Goal: Transaction & Acquisition: Purchase product/service

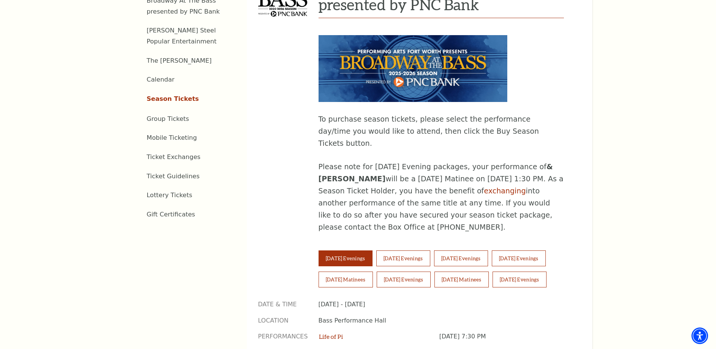
scroll to position [378, 0]
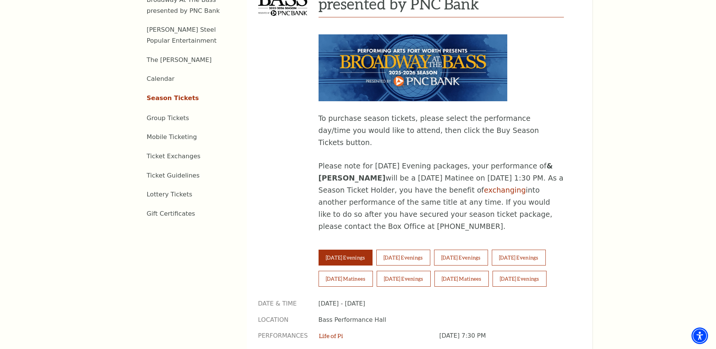
click at [463, 271] on button "Sunday Matinees" at bounding box center [462, 279] width 54 height 16
click at [410, 271] on button "Saturday Evenings" at bounding box center [404, 279] width 54 height 16
click at [455, 271] on button "Sunday Matinees" at bounding box center [462, 279] width 54 height 16
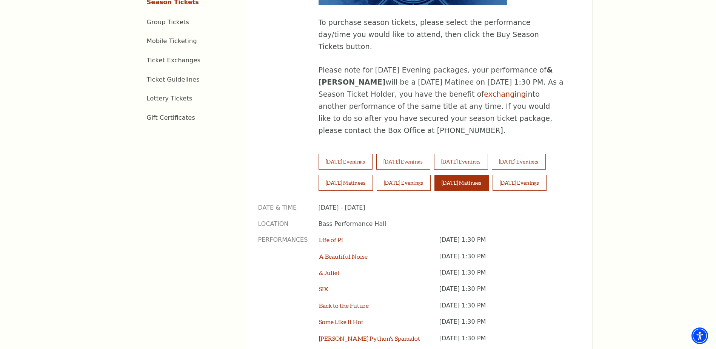
scroll to position [491, 0]
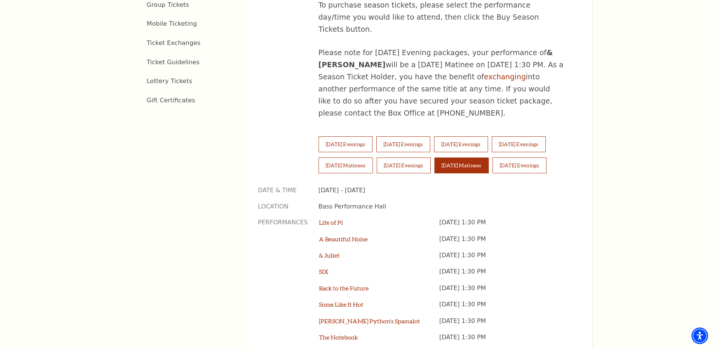
click at [409, 157] on button "Saturday Evenings" at bounding box center [404, 165] width 54 height 16
click at [469, 157] on button "Sunday Matinees" at bounding box center [462, 165] width 54 height 16
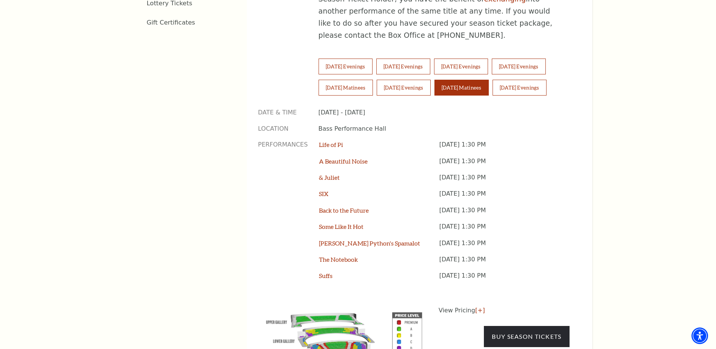
scroll to position [566, 0]
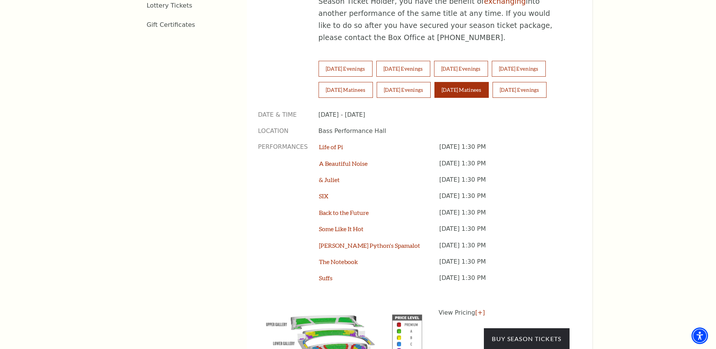
click at [479, 309] on link "[+]" at bounding box center [480, 312] width 10 height 7
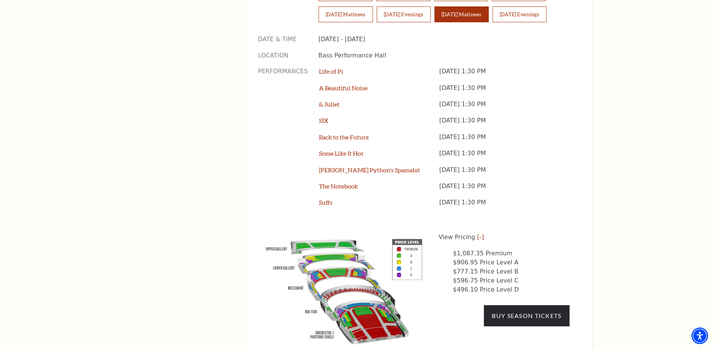
scroll to position [604, 0]
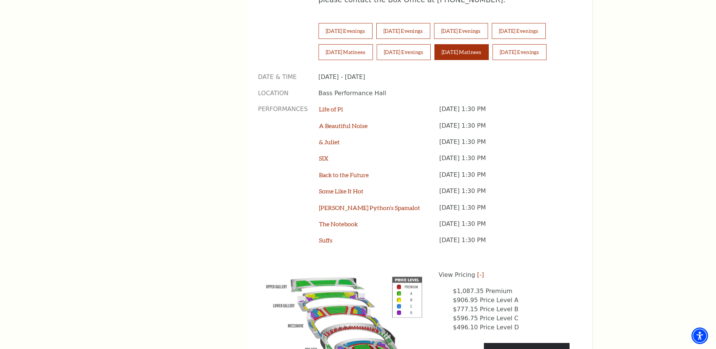
click at [418, 44] on button "Saturday Evenings" at bounding box center [404, 52] width 54 height 16
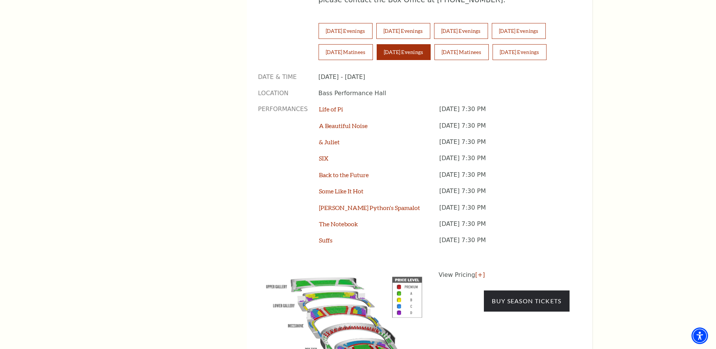
click at [475, 271] on link "[+]" at bounding box center [480, 274] width 10 height 7
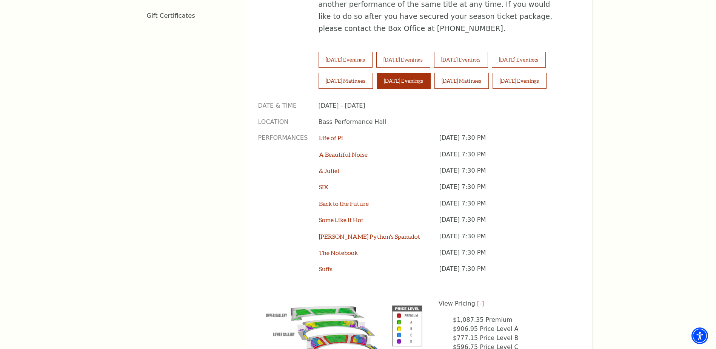
scroll to position [566, 0]
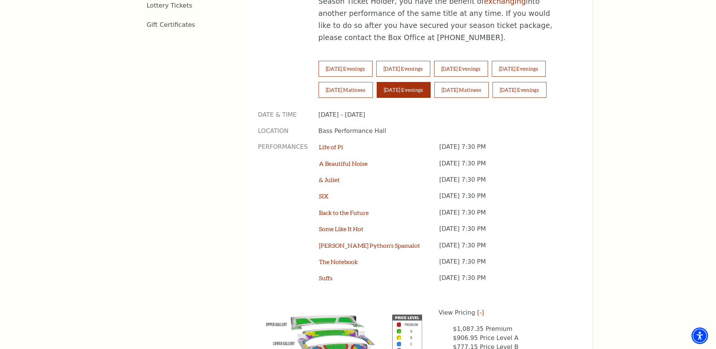
click at [412, 61] on button "Wednesday Evenings" at bounding box center [403, 69] width 54 height 16
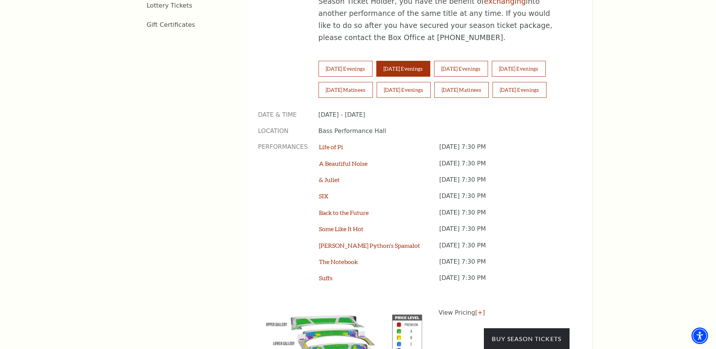
click at [476, 309] on link "[+]" at bounding box center [480, 312] width 10 height 7
click at [544, 82] on button "[DATE] Evenings" at bounding box center [520, 90] width 54 height 16
click at [475, 309] on link "[+]" at bounding box center [480, 312] width 10 height 7
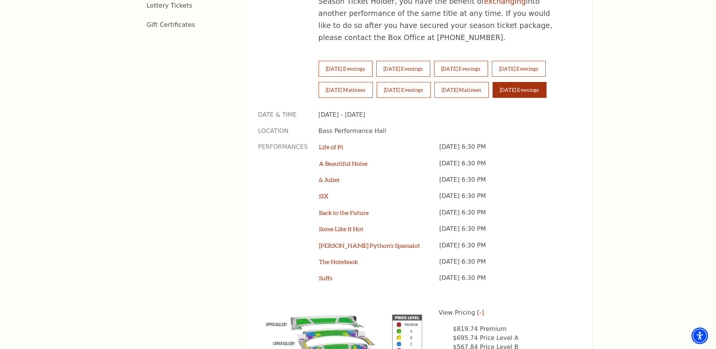
click at [350, 61] on button "Tuesday Evenings" at bounding box center [346, 69] width 54 height 16
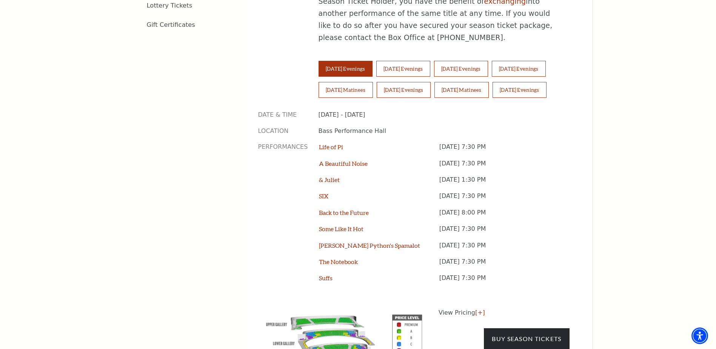
click at [477, 309] on link "[+]" at bounding box center [480, 312] width 10 height 7
click at [405, 61] on button "[DATE] Evenings" at bounding box center [403, 69] width 54 height 16
click at [475, 309] on link "[+]" at bounding box center [480, 312] width 10 height 7
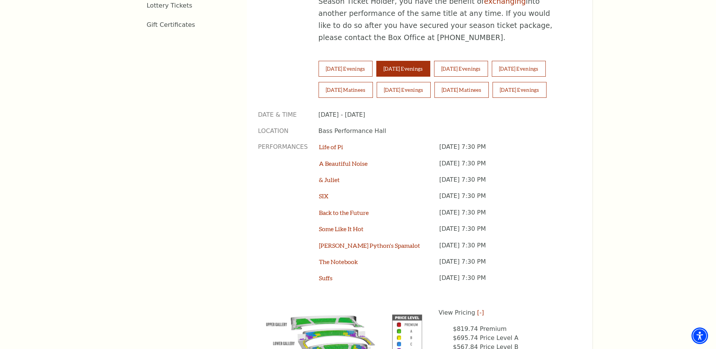
click at [488, 61] on button "[DATE] Evenings" at bounding box center [461, 69] width 54 height 16
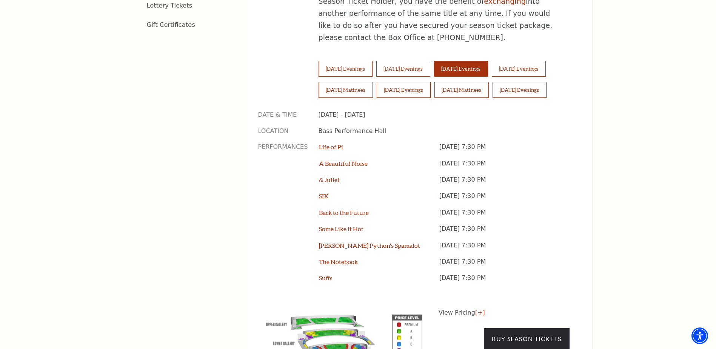
click at [479, 309] on link "[+]" at bounding box center [480, 312] width 10 height 7
click at [544, 61] on button "[DATE] Evenings" at bounding box center [519, 69] width 54 height 16
click at [476, 309] on link "[+]" at bounding box center [480, 312] width 10 height 7
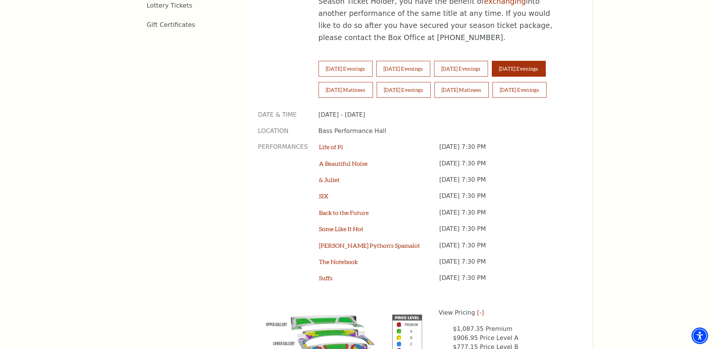
click at [350, 82] on button "[DATE] Matinees" at bounding box center [346, 90] width 54 height 16
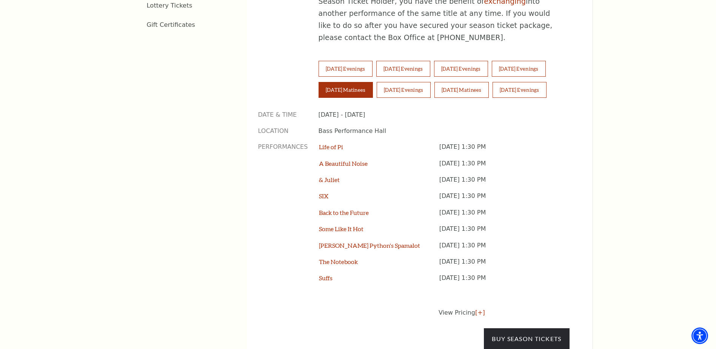
click at [476, 309] on link "[+]" at bounding box center [480, 312] width 10 height 7
click at [402, 82] on button "[DATE] Evenings" at bounding box center [404, 90] width 54 height 16
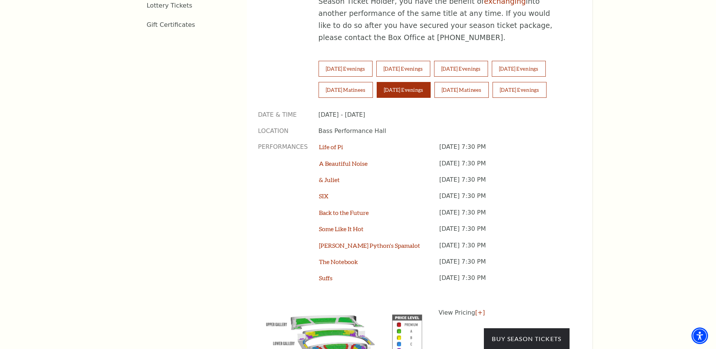
click at [479, 309] on link "[+]" at bounding box center [480, 312] width 10 height 7
click at [475, 82] on button "[DATE] Matinees" at bounding box center [462, 90] width 54 height 16
click at [475, 309] on link "[+]" at bounding box center [480, 312] width 10 height 7
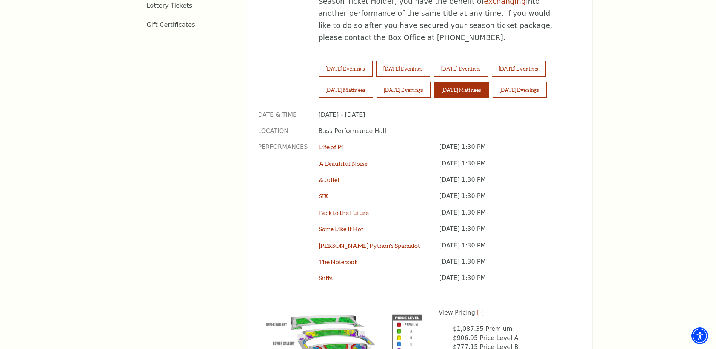
click at [522, 82] on button "[DATE] Evenings" at bounding box center [520, 90] width 54 height 16
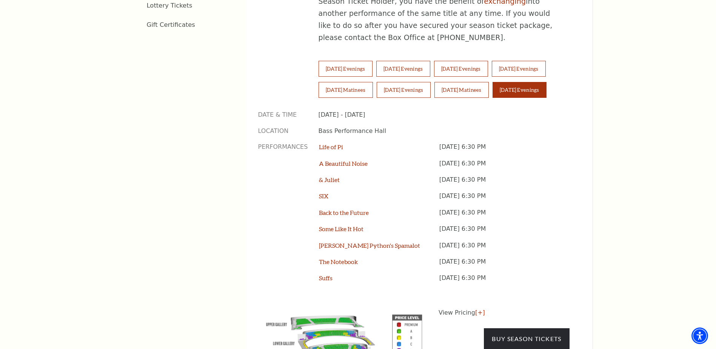
click at [478, 309] on link "[+]" at bounding box center [480, 312] width 10 height 7
click at [423, 82] on button "[DATE] Evenings" at bounding box center [404, 90] width 54 height 16
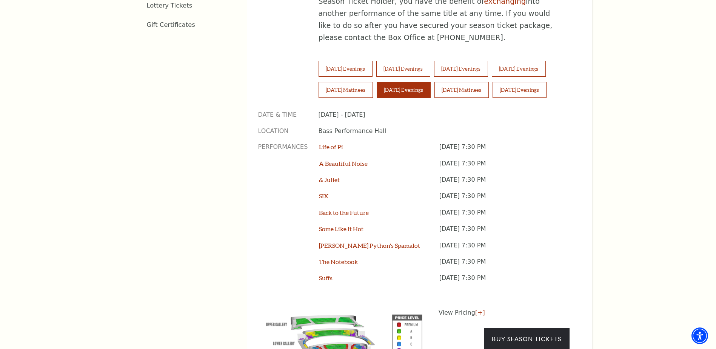
click at [476, 309] on link "[+]" at bounding box center [480, 312] width 10 height 7
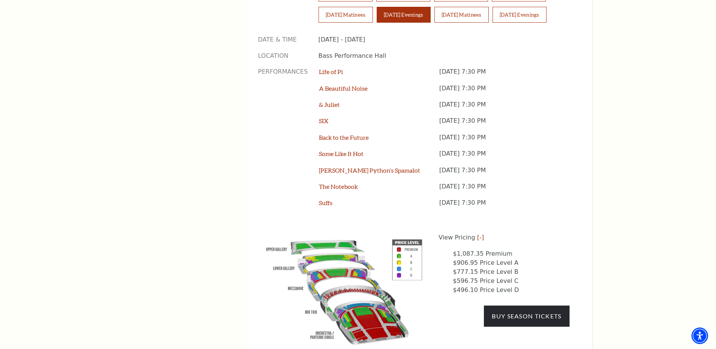
scroll to position [642, 0]
click at [376, 296] on img at bounding box center [344, 290] width 172 height 115
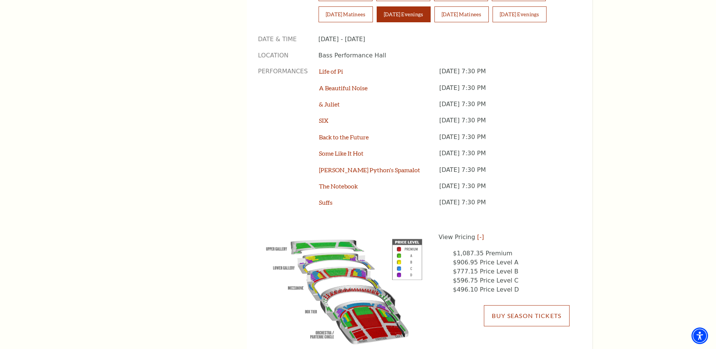
click at [540, 305] on link "Buy Season Tickets" at bounding box center [526, 315] width 85 height 21
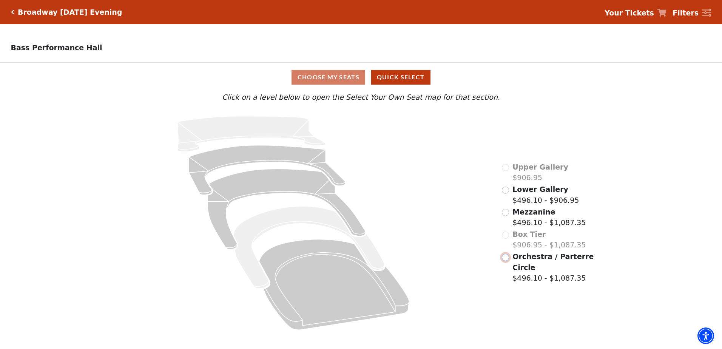
click at [505, 261] on input "Orchestra / Parterre Circle$496.10 - $1,087.35\a" at bounding box center [505, 257] width 7 height 7
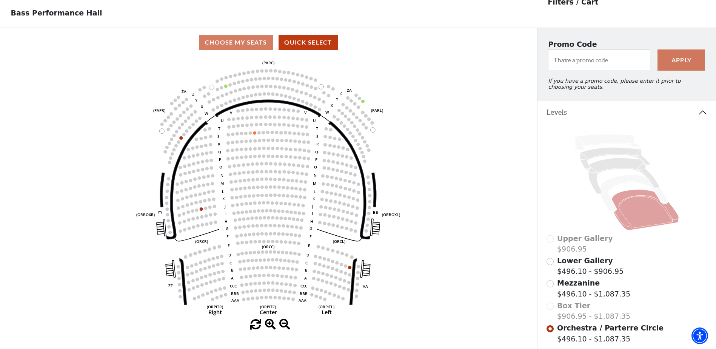
scroll to position [72, 0]
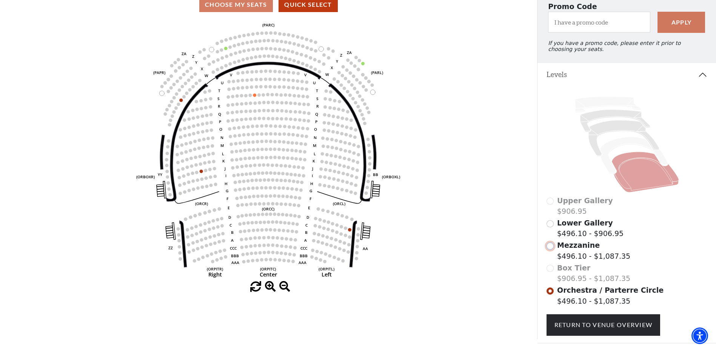
click at [550, 250] on input "Mezzanine$496.10 - $1,087.35\a" at bounding box center [550, 245] width 7 height 7
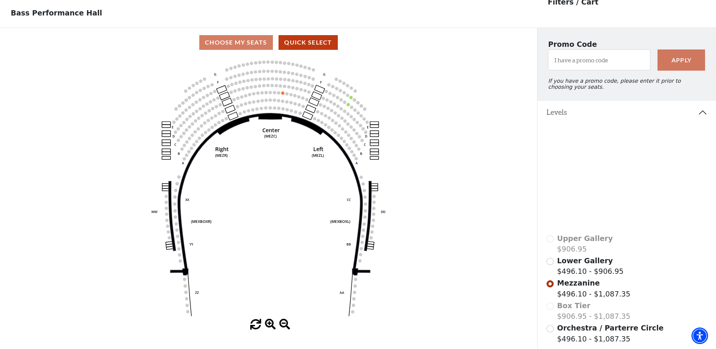
scroll to position [35, 0]
click at [549, 265] on input "Lower Gallery$496.10 - $906.95\a" at bounding box center [550, 261] width 7 height 7
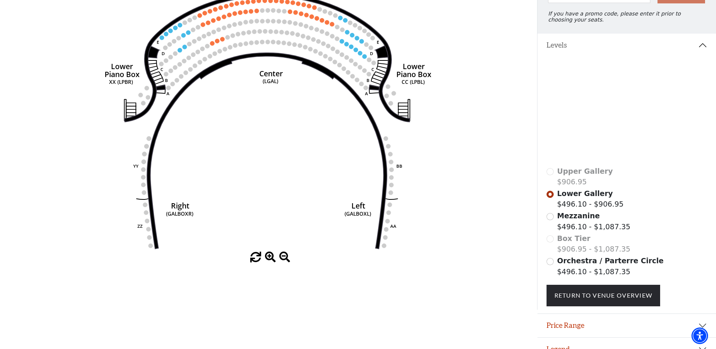
scroll to position [119, 0]
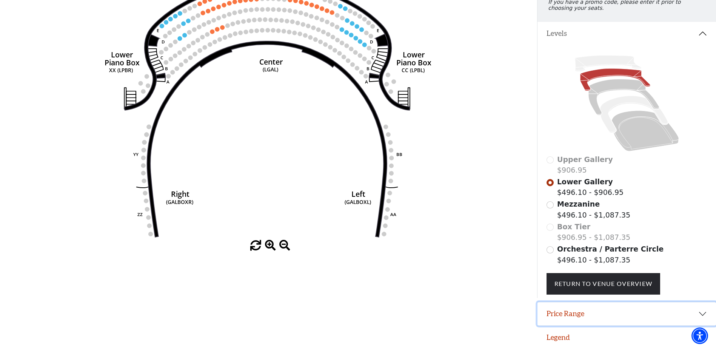
click at [705, 311] on button "Price Range" at bounding box center [627, 313] width 179 height 23
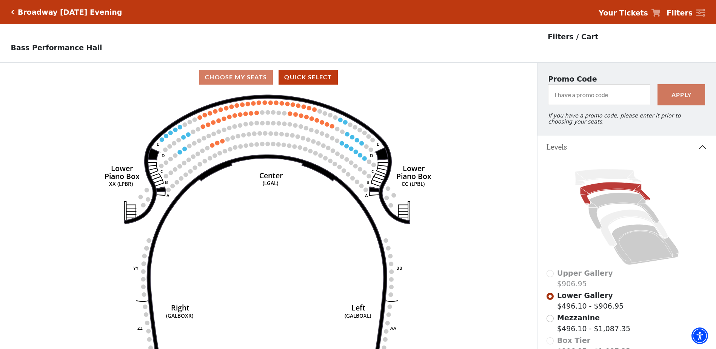
scroll to position [0, 0]
click at [13, 11] on icon "Click here to go back to filters" at bounding box center [12, 11] width 3 height 5
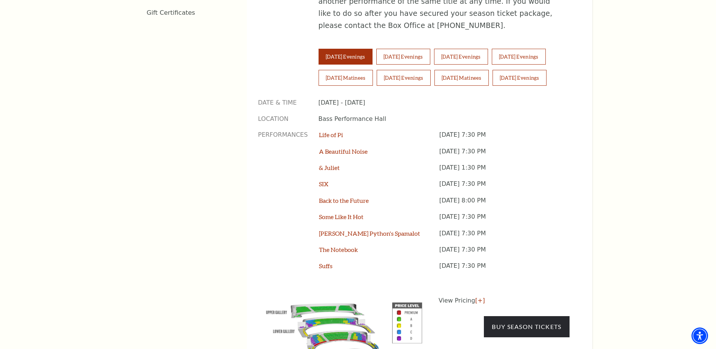
scroll to position [604, 0]
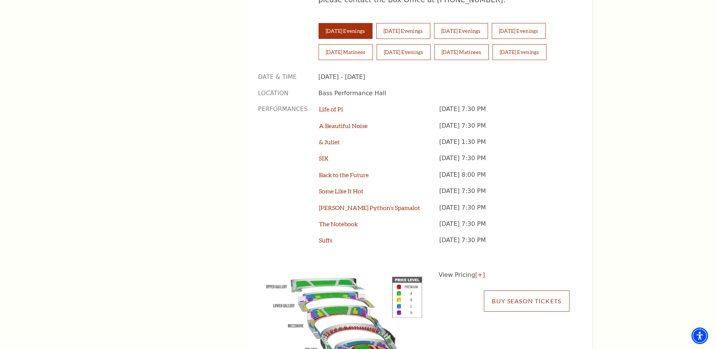
click at [523, 290] on link "Buy Season Tickets" at bounding box center [526, 300] width 85 height 21
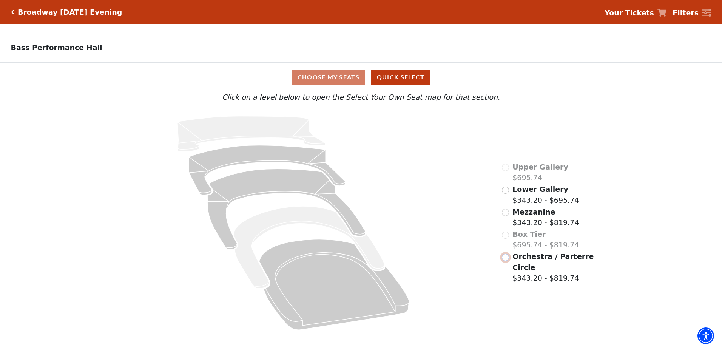
click at [505, 261] on input "Orchestra / Parterre Circle$343.20 - $819.74\a" at bounding box center [505, 257] width 7 height 7
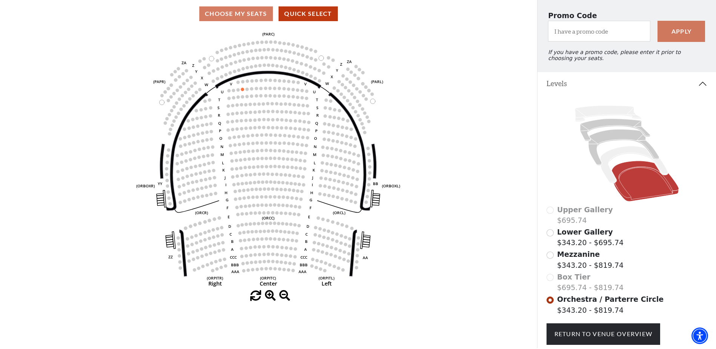
scroll to position [72, 0]
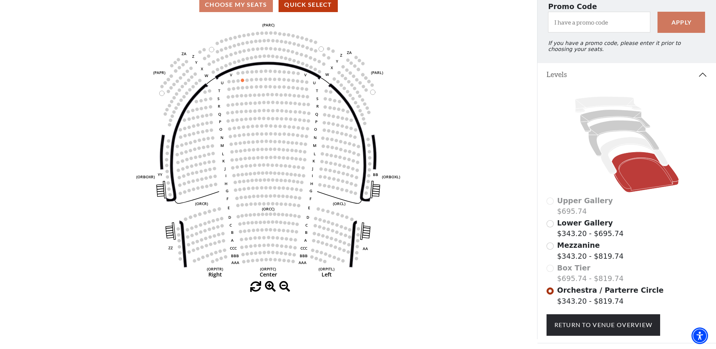
click at [552, 273] on div "Box Tier $695.74 - $819.74" at bounding box center [627, 273] width 161 height 22
click at [551, 250] on input "Mezzanine$343.20 - $819.74\a" at bounding box center [550, 245] width 7 height 7
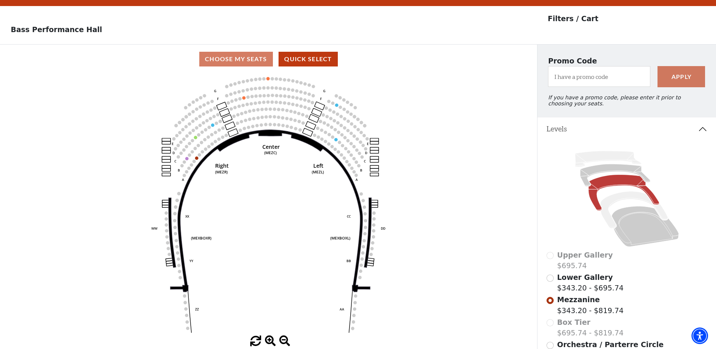
scroll to position [35, 0]
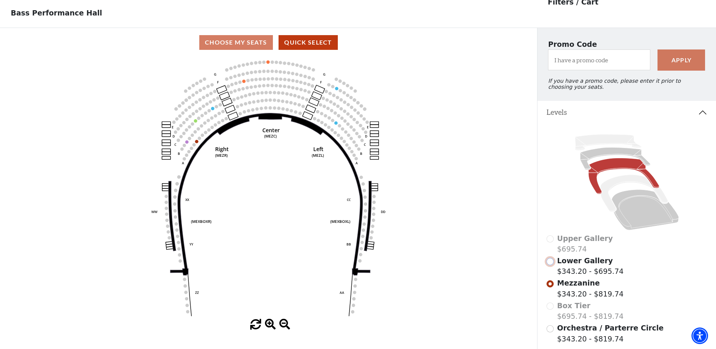
click at [549, 265] on input "Lower Gallery$343.20 - $695.74\a" at bounding box center [550, 261] width 7 height 7
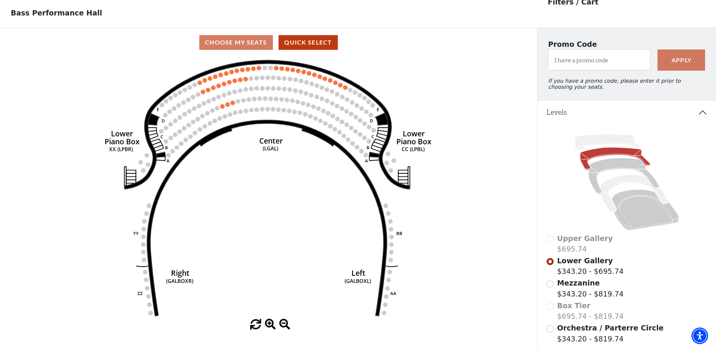
scroll to position [0, 0]
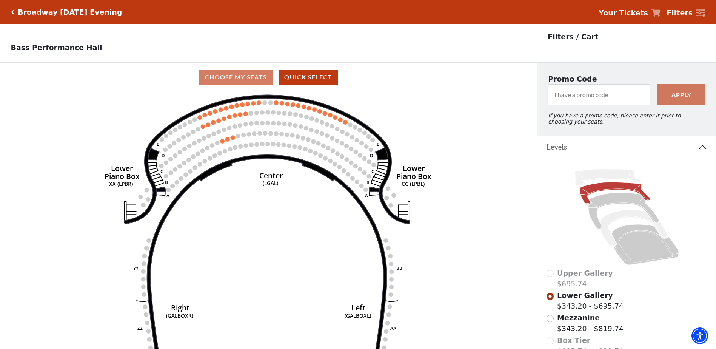
click at [13, 11] on icon "Click here to go back to filters" at bounding box center [12, 11] width 3 height 5
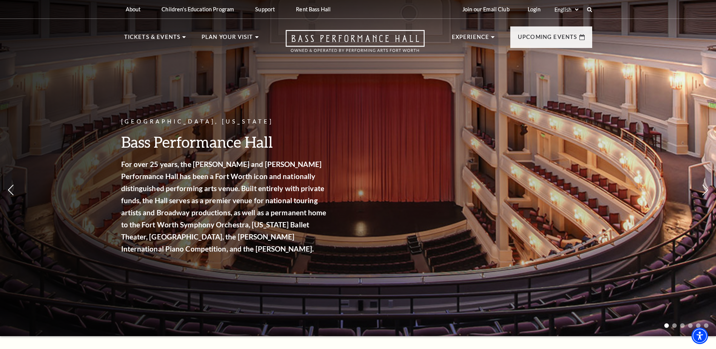
click at [511, 190] on span "Learn More" at bounding box center [500, 188] width 39 height 9
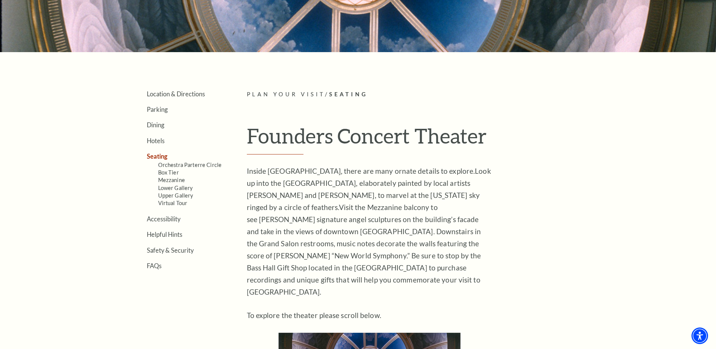
scroll to position [189, 0]
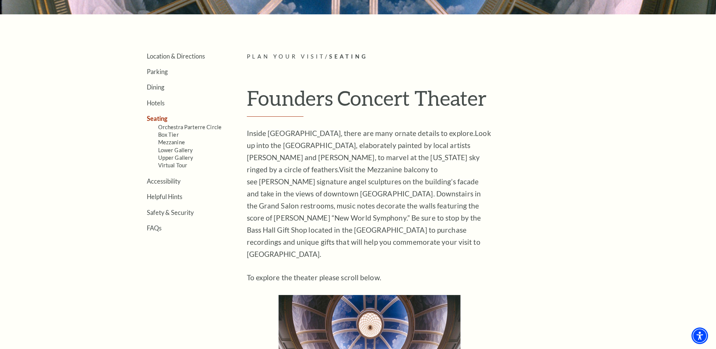
click at [154, 225] on link "FAQs" at bounding box center [154, 227] width 15 height 7
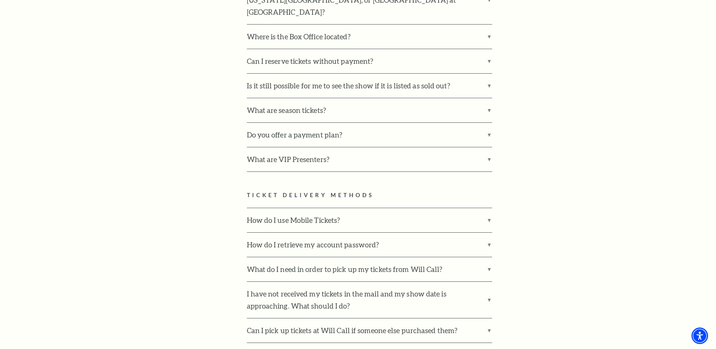
scroll to position [415, 0]
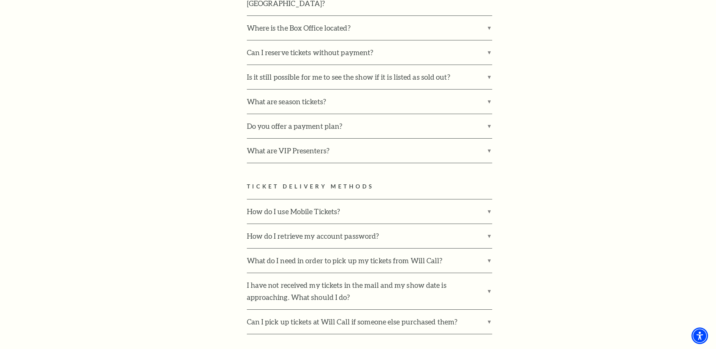
click at [489, 139] on label "What are VIP Presenters?" at bounding box center [369, 151] width 245 height 24
click at [0, 0] on input "What are VIP Presenters?" at bounding box center [0, 0] width 0 height 0
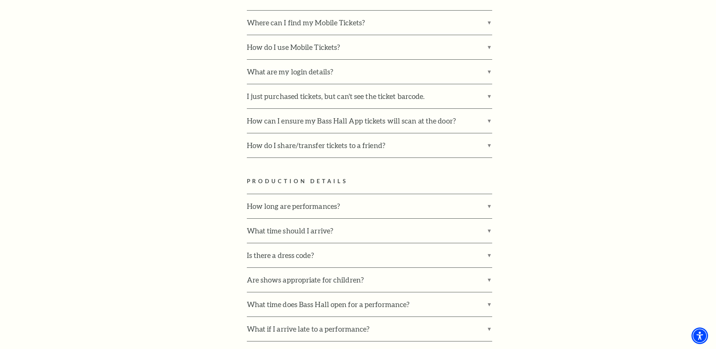
scroll to position [906, 0]
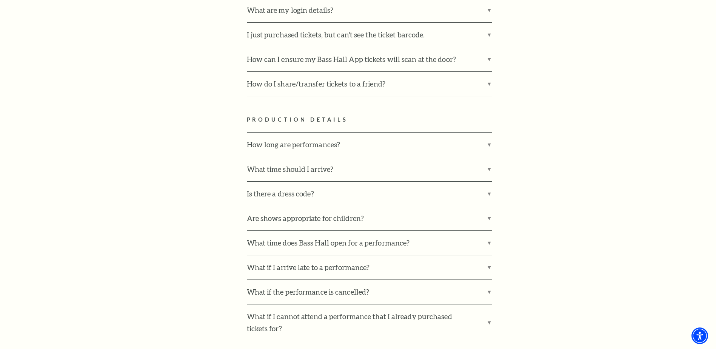
click at [489, 134] on label "How long are performances?" at bounding box center [369, 145] width 245 height 24
click at [0, 0] on input "How long are performances?" at bounding box center [0, 0] width 0 height 0
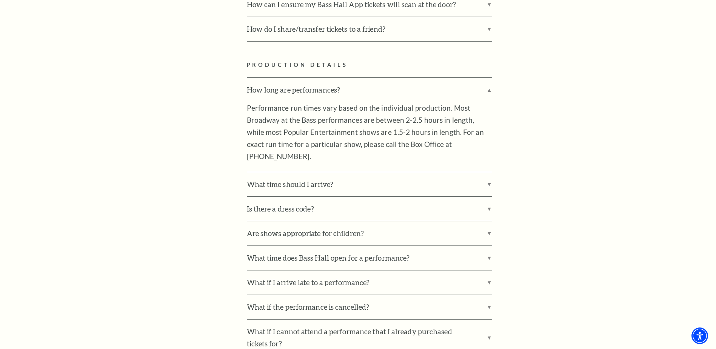
scroll to position [982, 0]
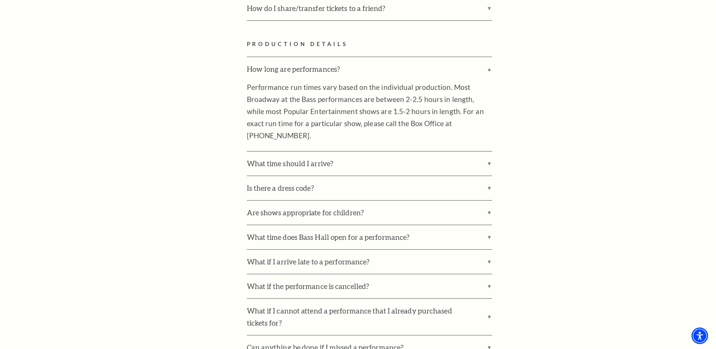
click at [489, 151] on label "What time should I arrive?" at bounding box center [369, 163] width 245 height 24
click at [0, 0] on input "What time should I arrive?" at bounding box center [0, 0] width 0 height 0
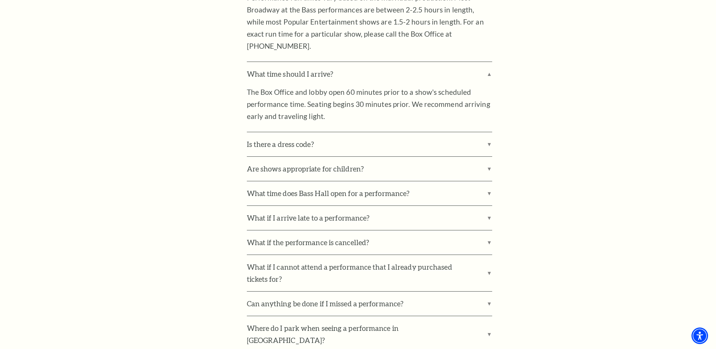
scroll to position [1095, 0]
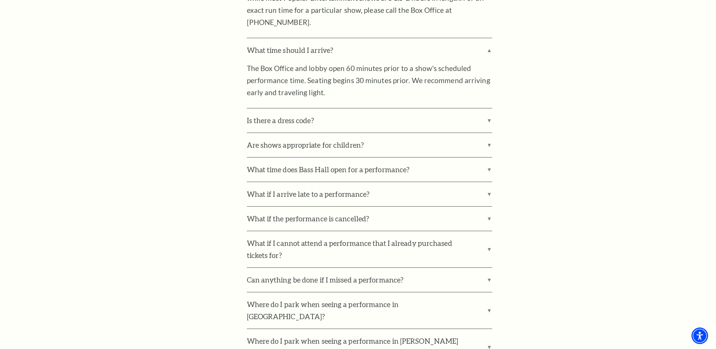
click at [489, 108] on label "Is there a dress code?" at bounding box center [369, 120] width 245 height 24
click at [0, 0] on input "Is there a dress code?" at bounding box center [0, 0] width 0 height 0
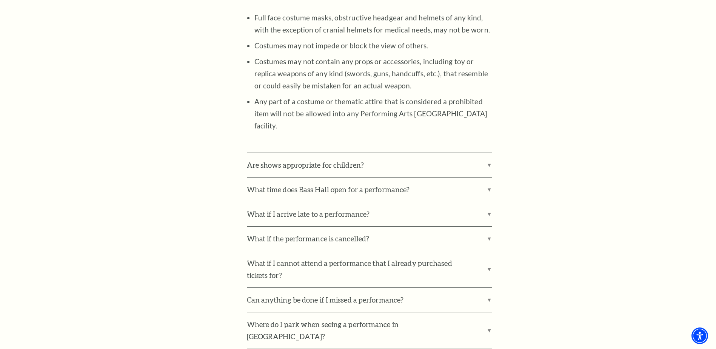
scroll to position [1359, 0]
click at [489, 201] on label "What if I arrive late to a performance?" at bounding box center [369, 213] width 245 height 24
click at [0, 0] on input "What if I arrive late to a performance?" at bounding box center [0, 0] width 0 height 0
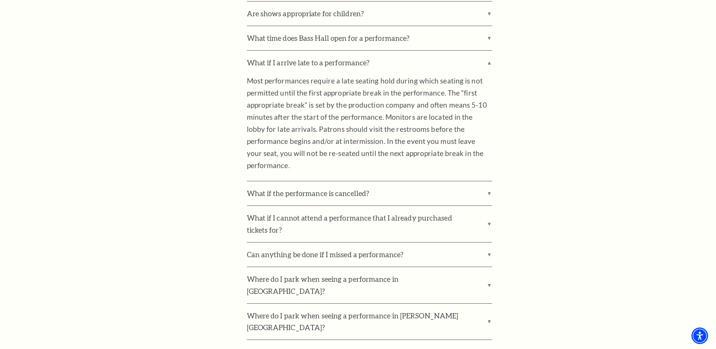
scroll to position [1510, 0]
click at [489, 205] on label "What if I cannot attend a performance that I already purchased tickets for?" at bounding box center [369, 223] width 245 height 36
click at [0, 0] on input "What if I cannot attend a performance that I already purchased tickets for?" at bounding box center [0, 0] width 0 height 0
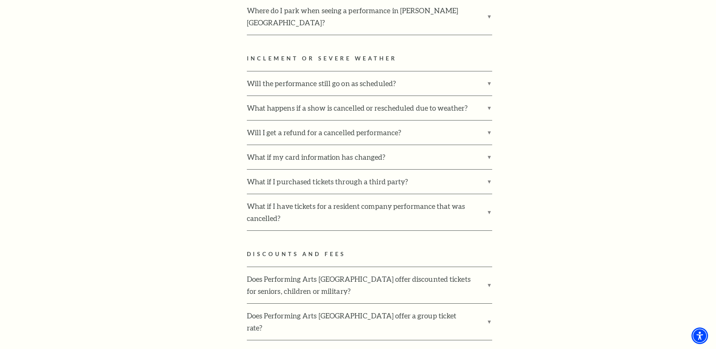
scroll to position [2039, 0]
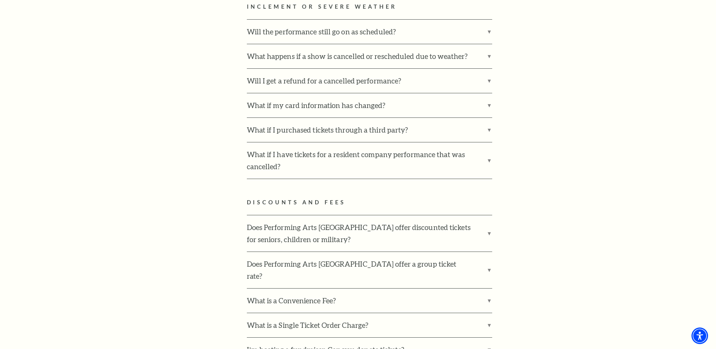
click at [489, 215] on label "Does Performing Arts Fort Worth offer discounted tickets for seniors, children …" at bounding box center [369, 233] width 245 height 36
click at [0, 0] on input "Does Performing Arts Fort Worth offer discounted tickets for seniors, children …" at bounding box center [0, 0] width 0 height 0
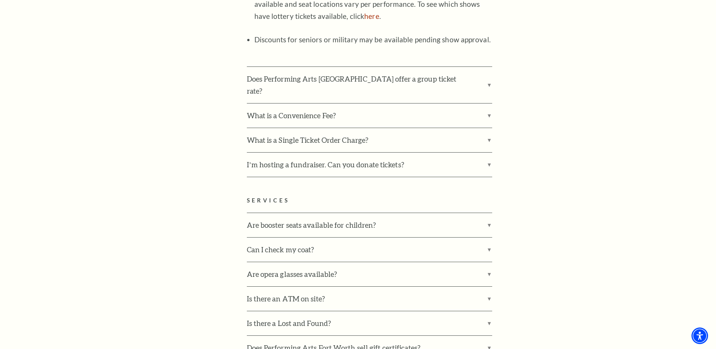
scroll to position [2492, 0]
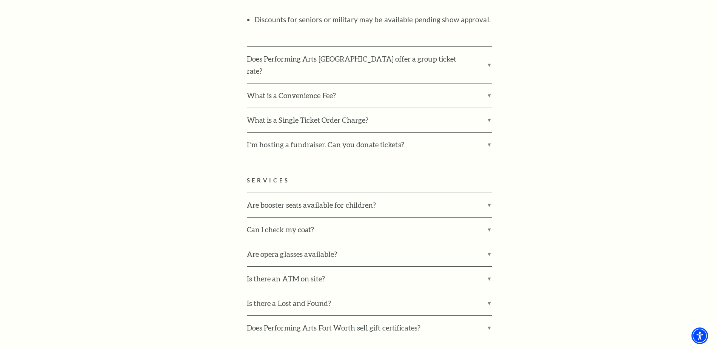
click at [492, 217] on label "Can I check my coat?" at bounding box center [369, 229] width 245 height 24
click at [0, 0] on input "Can I check my coat?" at bounding box center [0, 0] width 0 height 0
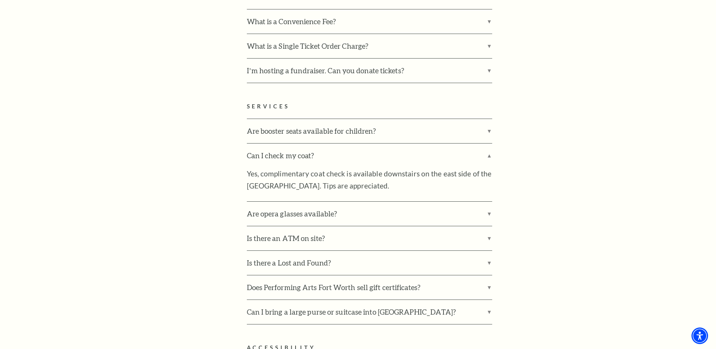
scroll to position [2567, 0]
click at [490, 200] on label "Are opera glasses available?" at bounding box center [369, 212] width 245 height 24
click at [0, 0] on input "Are opera glasses available?" at bounding box center [0, 0] width 0 height 0
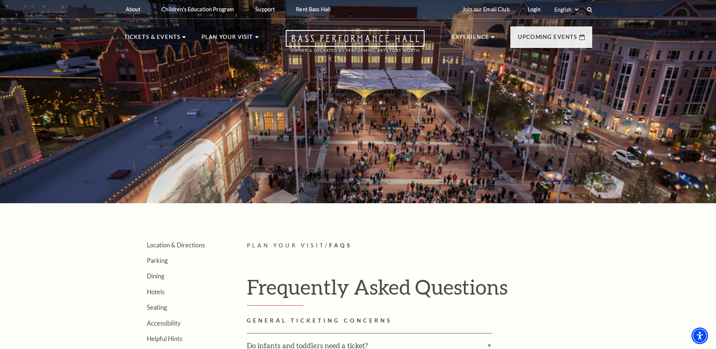
scroll to position [76, 0]
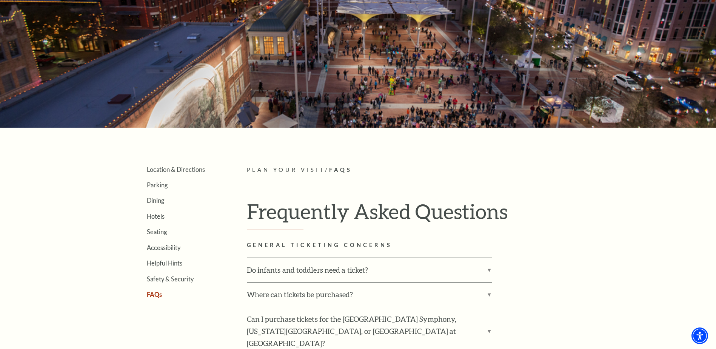
click at [153, 231] on link "Seating" at bounding box center [157, 231] width 20 height 7
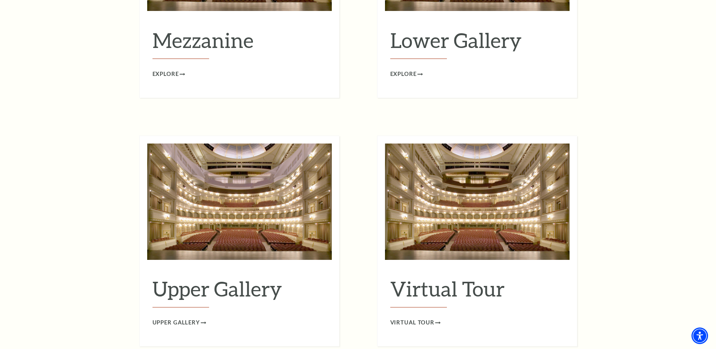
scroll to position [1133, 0]
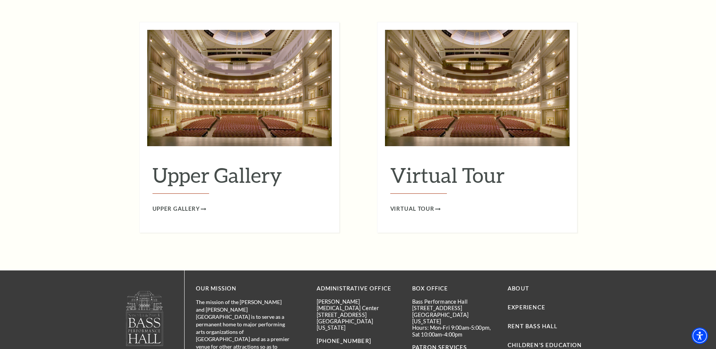
click at [430, 204] on span "Virtual Tour" at bounding box center [412, 208] width 45 height 9
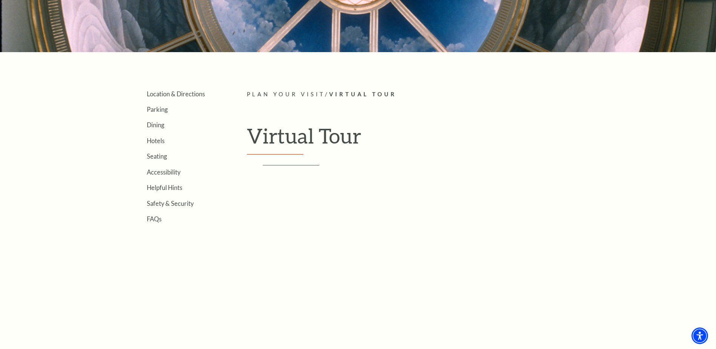
scroll to position [205, 0]
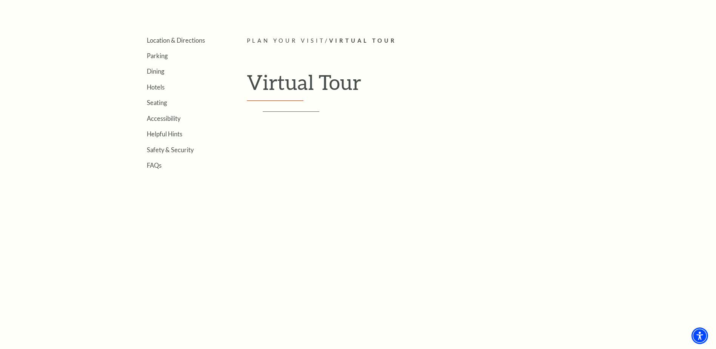
click at [160, 135] on link "Helpful Hints" at bounding box center [164, 133] width 35 height 7
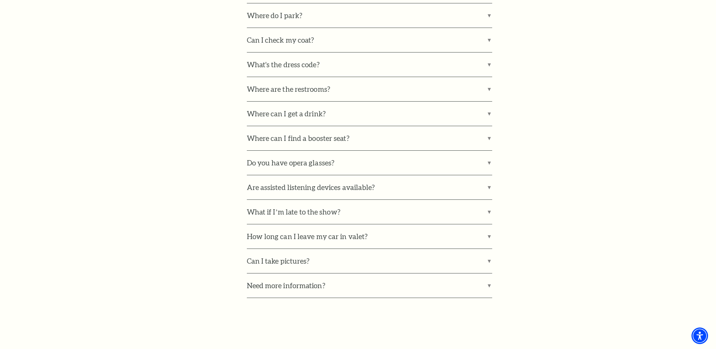
scroll to position [642, 0]
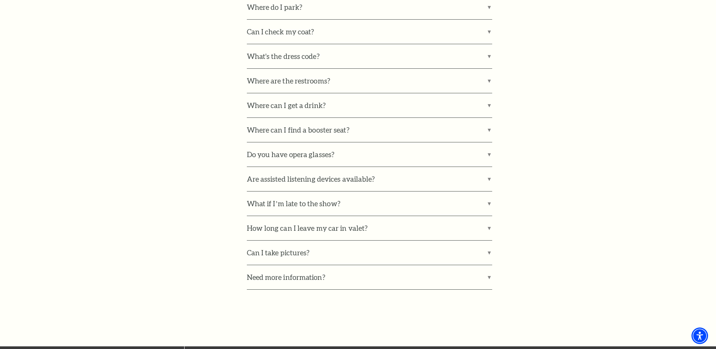
click at [488, 103] on label "Where can I get a drink?" at bounding box center [369, 105] width 245 height 24
click at [0, 0] on input "Where can I get a drink?" at bounding box center [0, 0] width 0 height 0
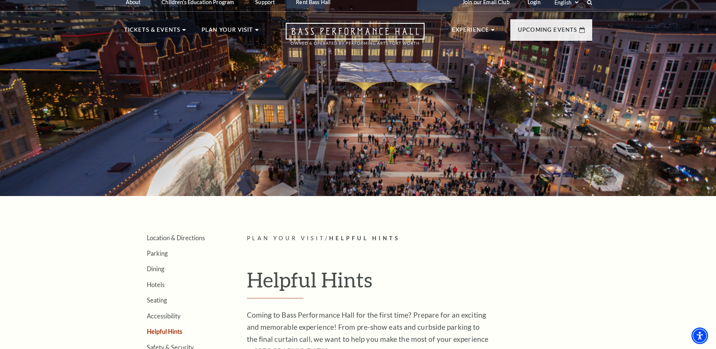
scroll to position [0, 0]
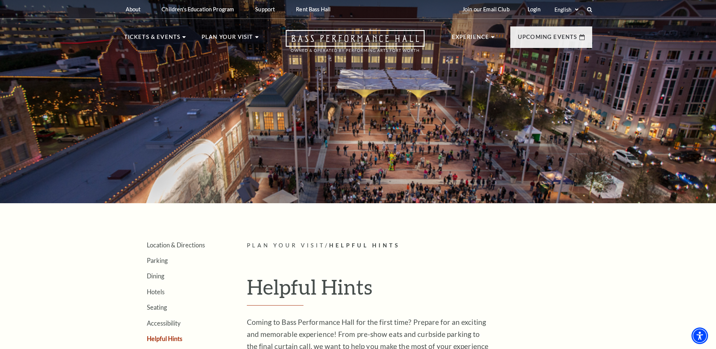
click at [393, 189] on span "Learn More" at bounding box center [384, 188] width 39 height 9
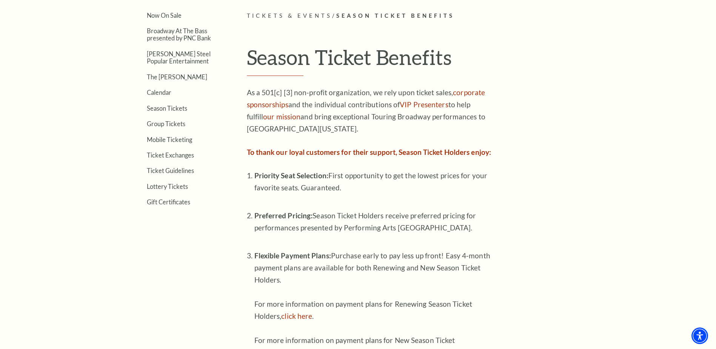
scroll to position [227, 0]
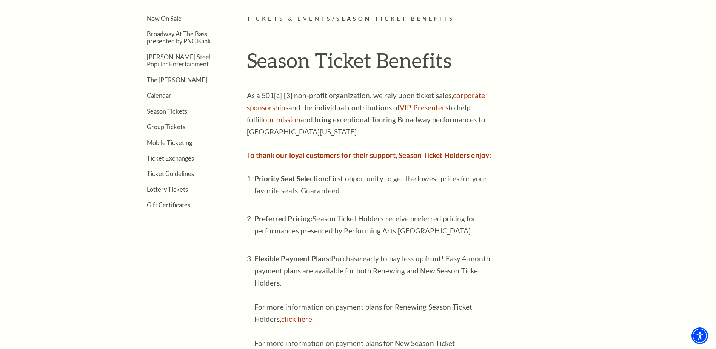
click at [176, 111] on link "Season Tickets" at bounding box center [167, 111] width 40 height 7
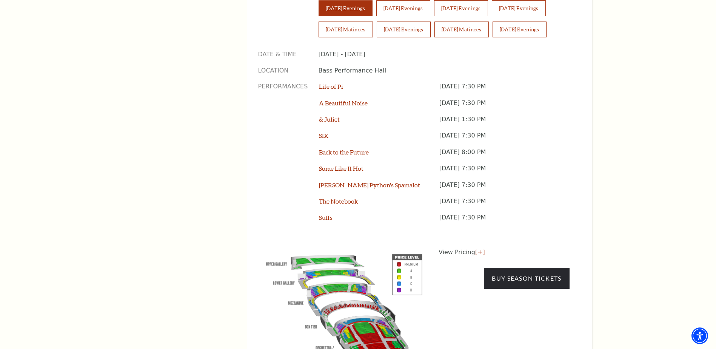
scroll to position [642, 0]
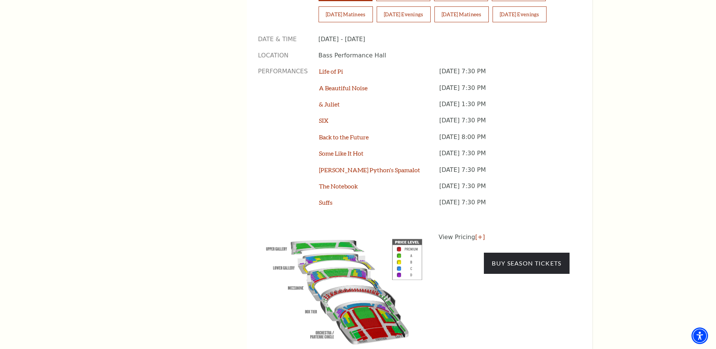
click at [478, 233] on link "[+]" at bounding box center [480, 236] width 10 height 7
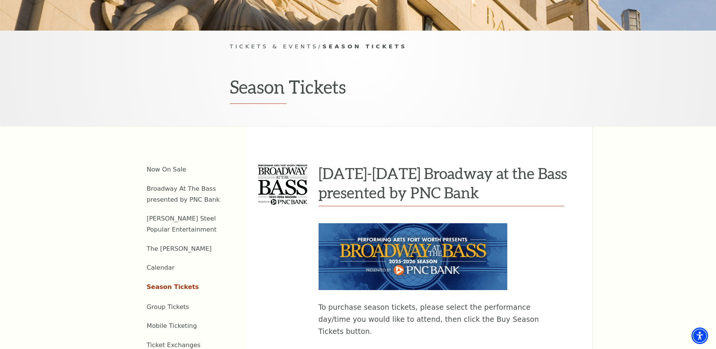
scroll to position [0, 0]
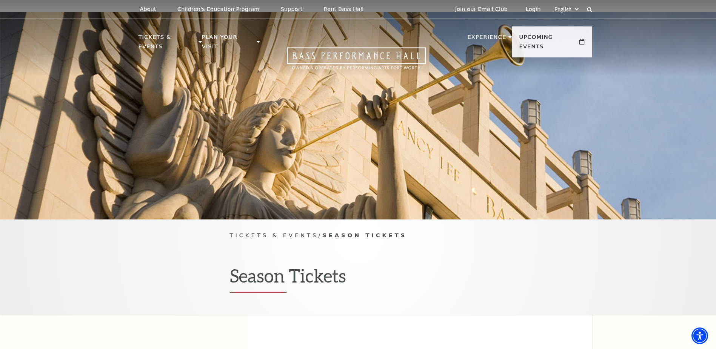
click at [158, 169] on link "Seating" at bounding box center [158, 172] width 27 height 6
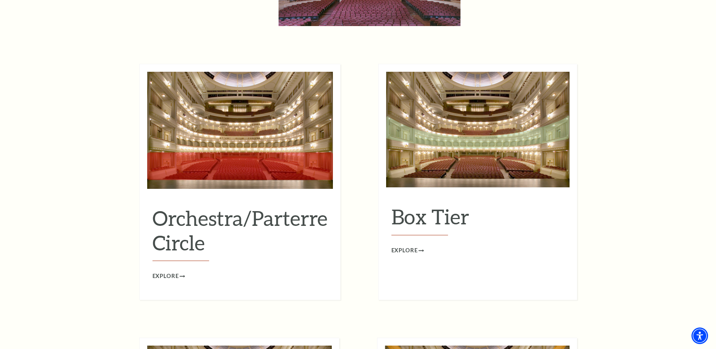
scroll to position [680, 0]
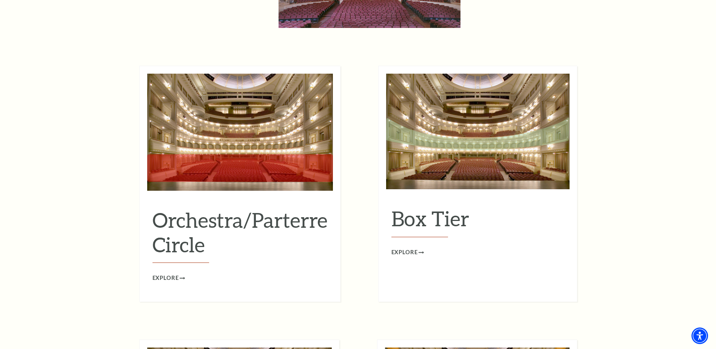
click at [409, 248] on span "Explore" at bounding box center [405, 252] width 26 height 9
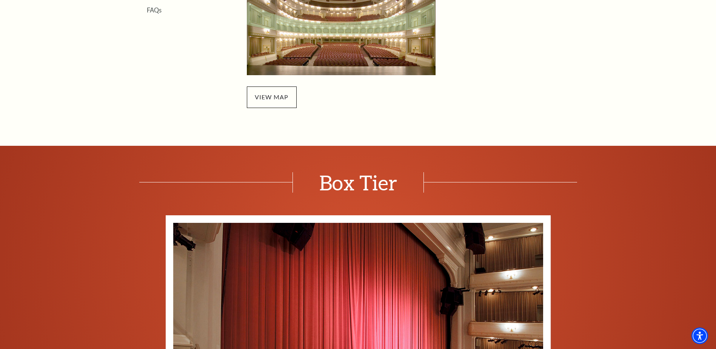
scroll to position [340, 0]
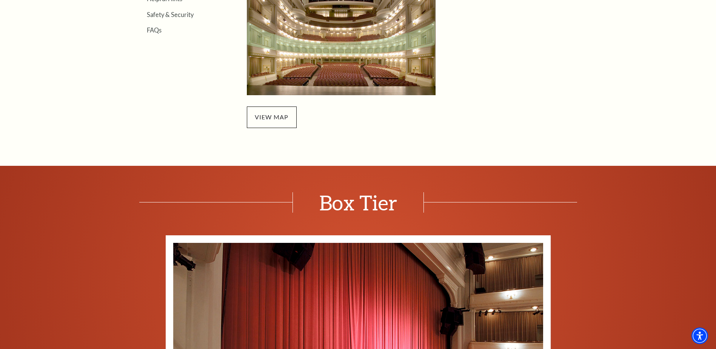
click at [279, 117] on span "view map" at bounding box center [272, 116] width 50 height 21
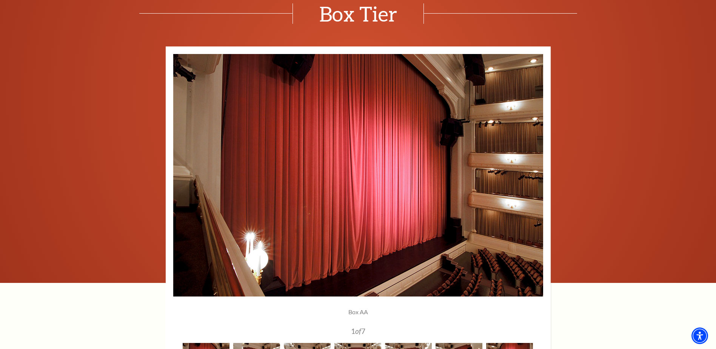
scroll to position [717, 0]
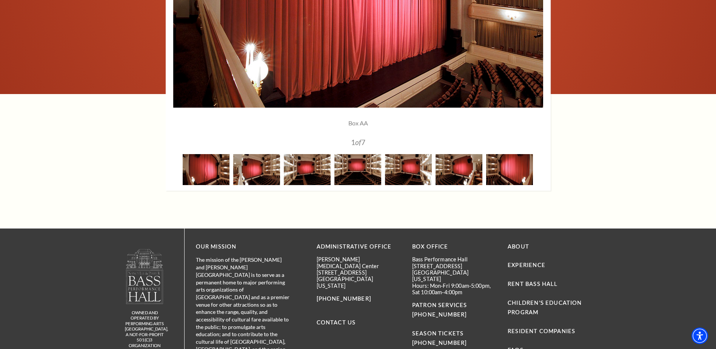
click at [359, 173] on img at bounding box center [358, 169] width 47 height 31
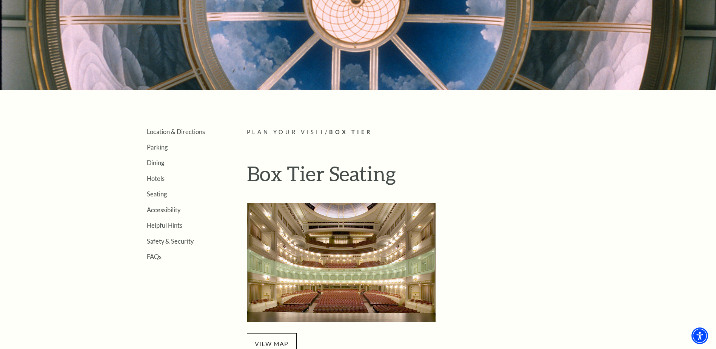
scroll to position [0, 0]
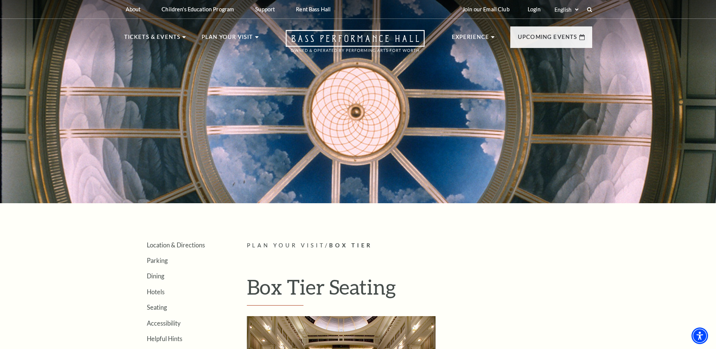
click at [143, 187] on link "Season Tickets" at bounding box center [156, 190] width 51 height 6
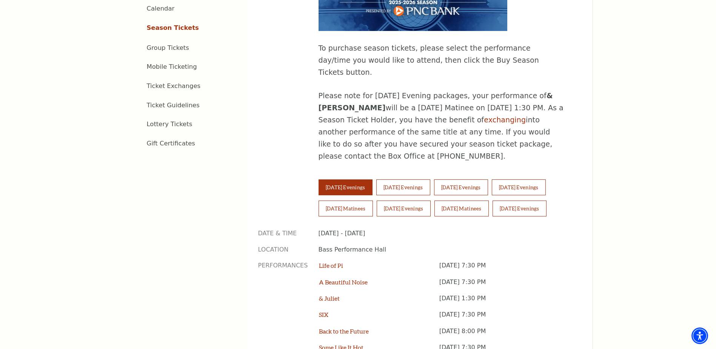
scroll to position [453, 0]
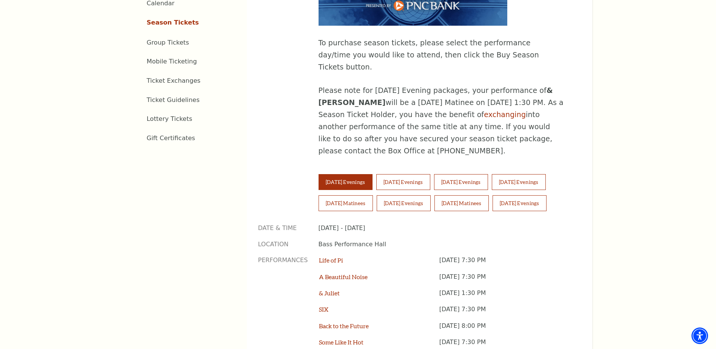
click at [478, 195] on button "[DATE] Matinees" at bounding box center [462, 203] width 54 height 16
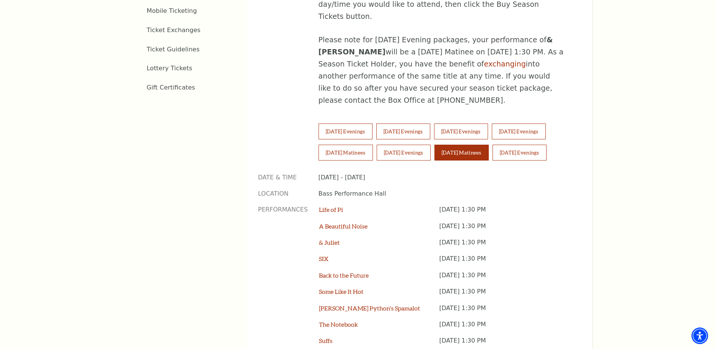
scroll to position [529, 0]
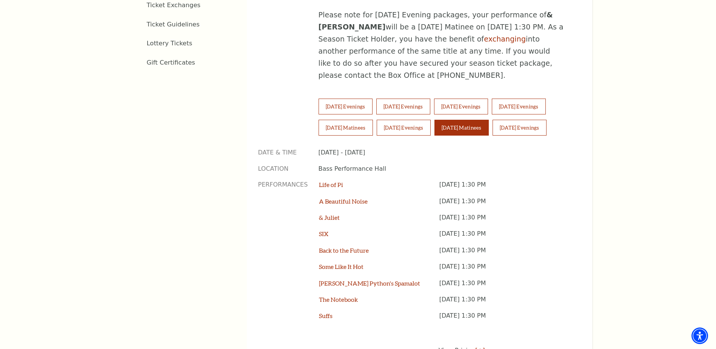
click at [285, 148] on p "Date & Time" at bounding box center [282, 152] width 49 height 8
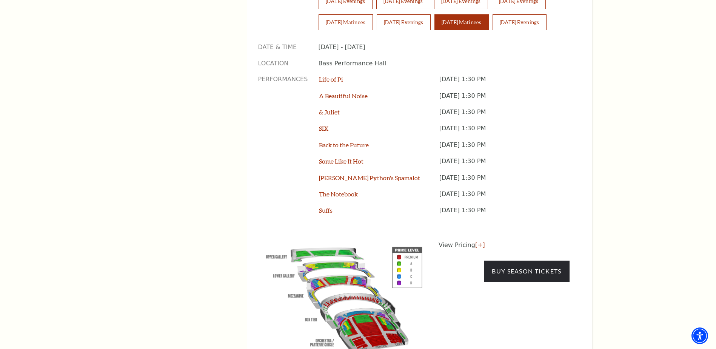
scroll to position [642, 0]
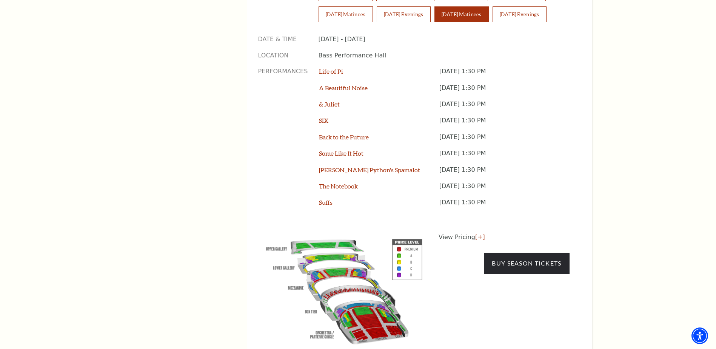
click at [478, 233] on link "[+]" at bounding box center [480, 236] width 10 height 7
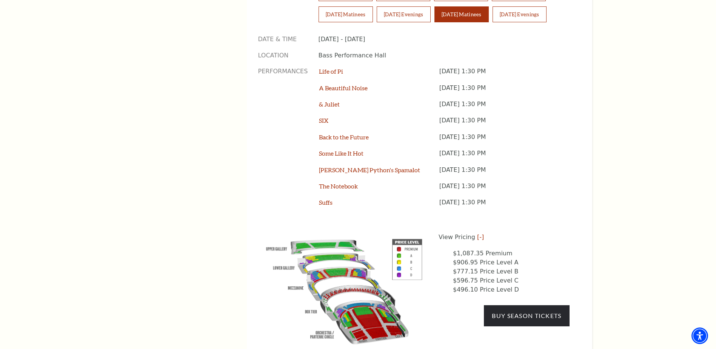
click at [478, 233] on link "[-]" at bounding box center [480, 236] width 7 height 7
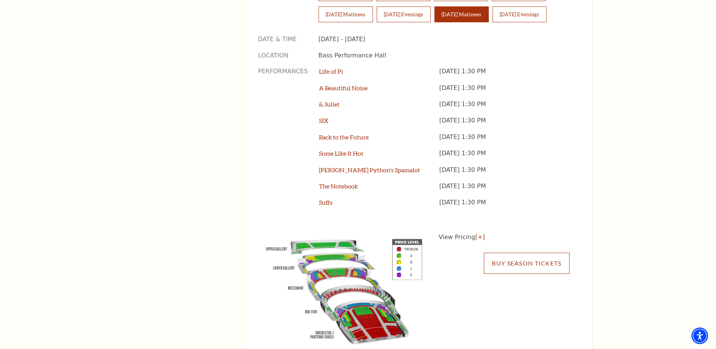
click at [532, 253] on link "Buy Season Tickets" at bounding box center [526, 263] width 85 height 21
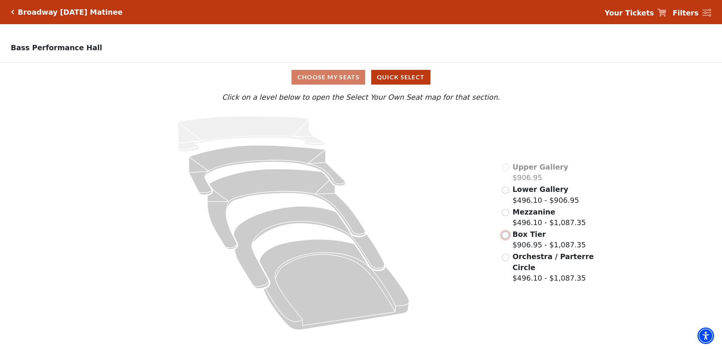
click at [506, 238] on input "Box Tier$906.95 - $1,087.35\a" at bounding box center [505, 234] width 7 height 7
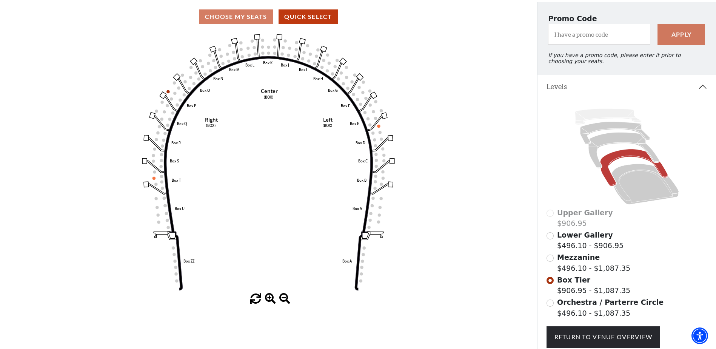
scroll to position [72, 0]
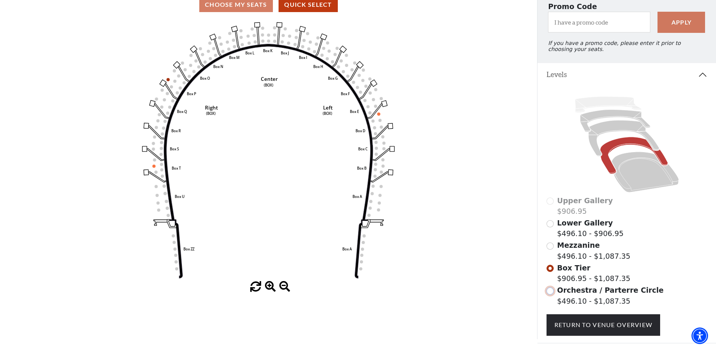
click at [551, 294] on input "Orchestra / Parterre Circle$496.10 - $1,087.35\a" at bounding box center [550, 290] width 7 height 7
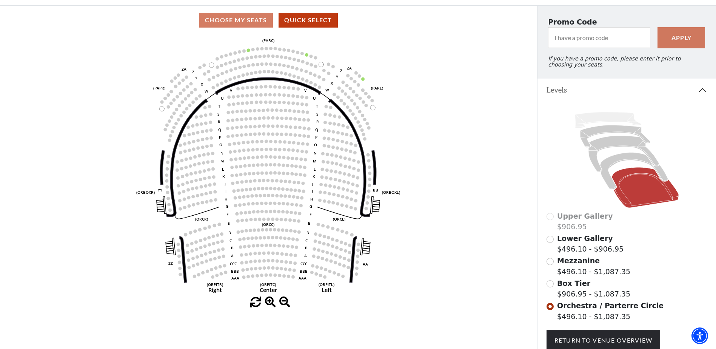
scroll to position [119, 0]
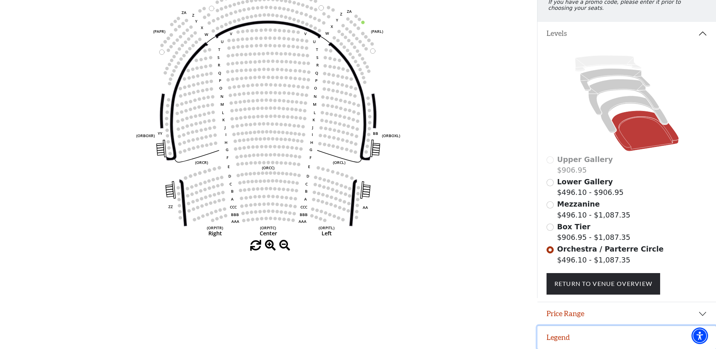
click at [562, 336] on button "Legend" at bounding box center [627, 337] width 179 height 23
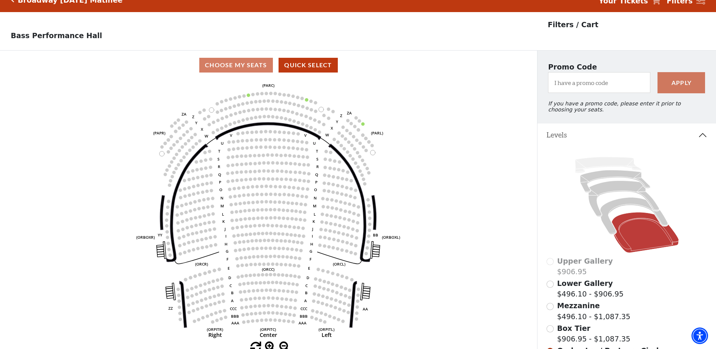
scroll to position [0, 0]
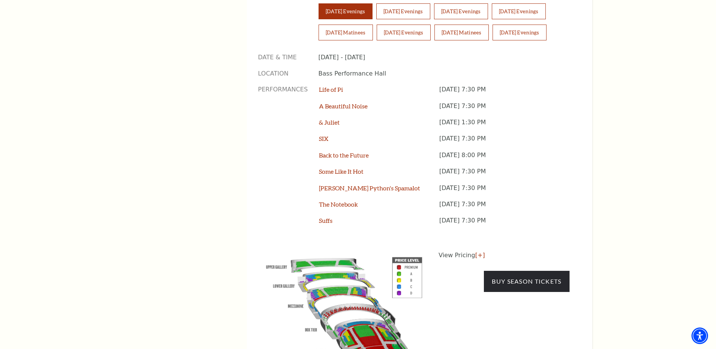
scroll to position [642, 0]
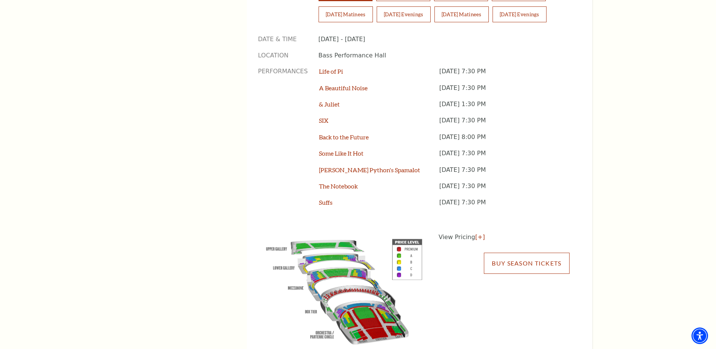
click at [530, 253] on link "Buy Season Tickets" at bounding box center [526, 263] width 85 height 21
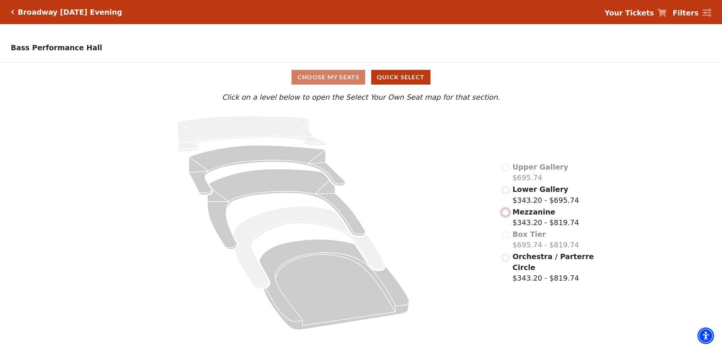
click at [507, 214] on input "Mezzanine$343.20 - $819.74\a" at bounding box center [505, 212] width 7 height 7
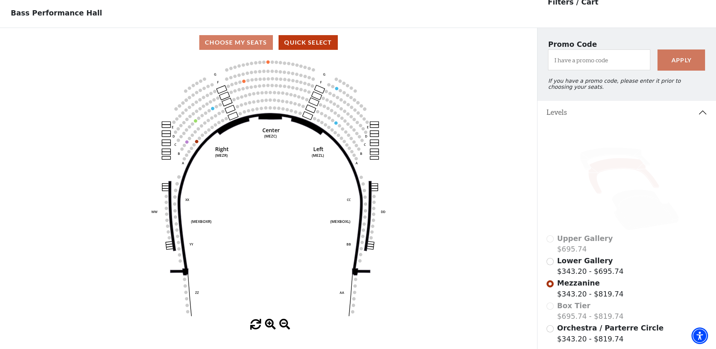
scroll to position [110, 0]
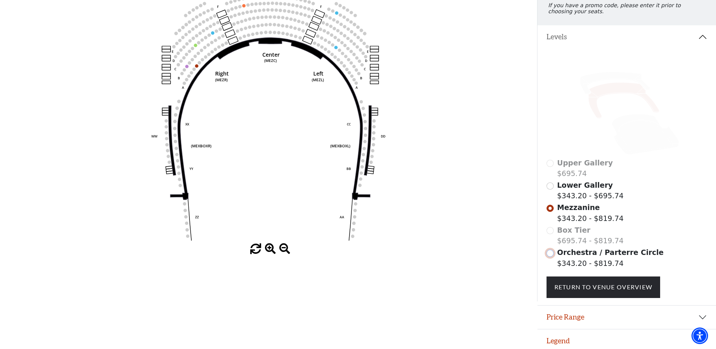
click at [550, 257] on input "Orchestra / Parterre Circle$343.20 - $819.74\a" at bounding box center [550, 253] width 7 height 7
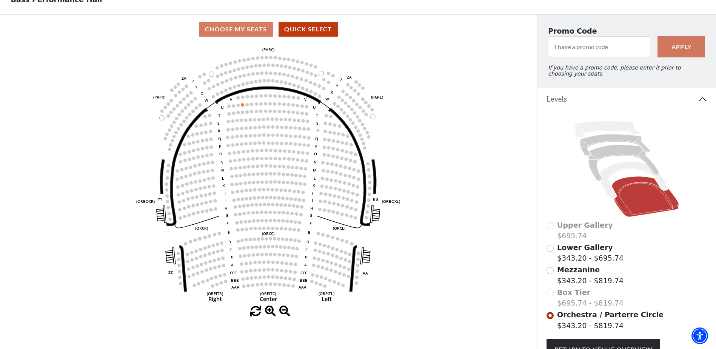
scroll to position [35, 0]
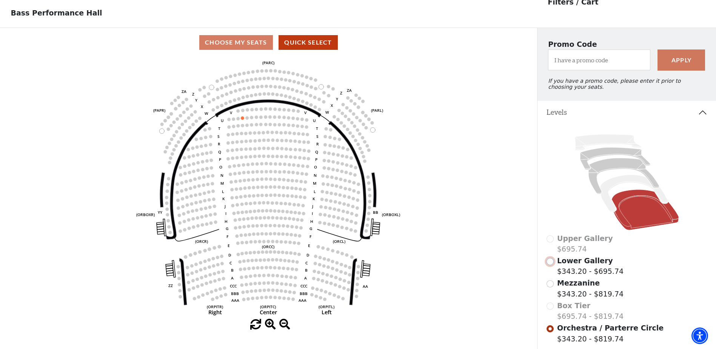
click at [550, 265] on input "Lower Gallery$343.20 - $695.74\a" at bounding box center [550, 261] width 7 height 7
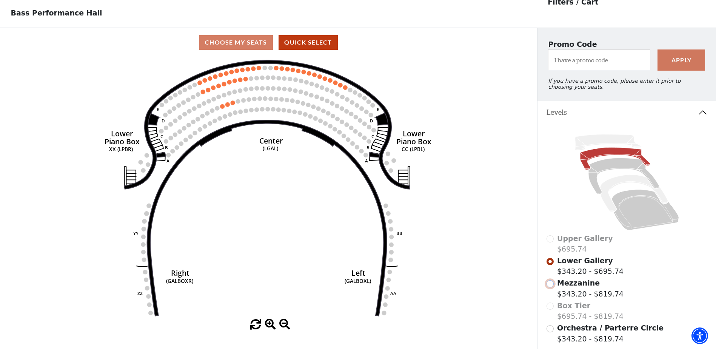
click at [551, 287] on input "Mezzanine$343.20 - $819.74\a" at bounding box center [550, 283] width 7 height 7
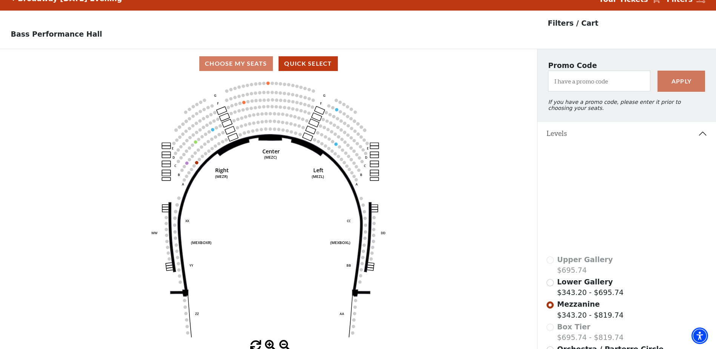
scroll to position [0, 0]
